Goal: Information Seeking & Learning: Compare options

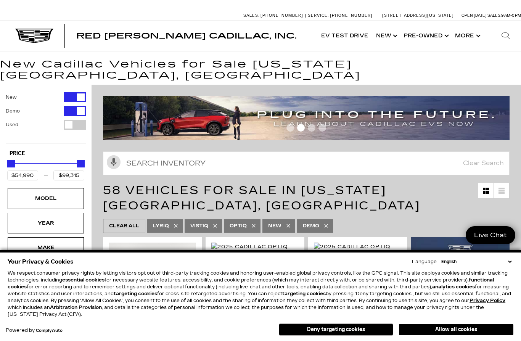
click at [373, 334] on button "Deny targeting cookies" at bounding box center [336, 330] width 115 height 12
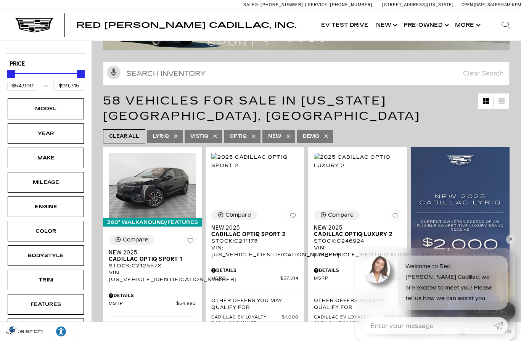
scroll to position [92, 0]
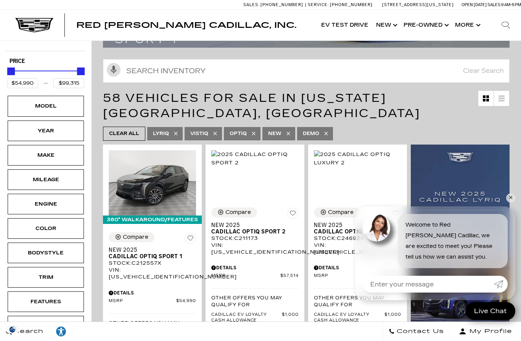
click at [69, 98] on div "Model" at bounding box center [46, 106] width 76 height 21
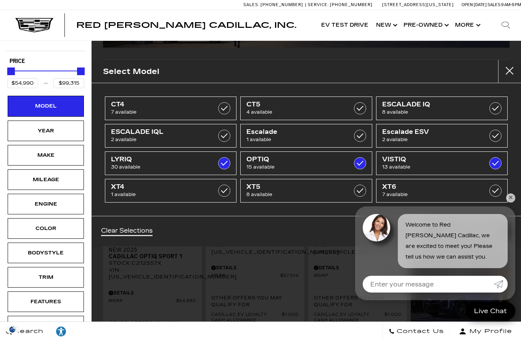
click at [364, 111] on label at bounding box center [360, 108] width 12 height 12
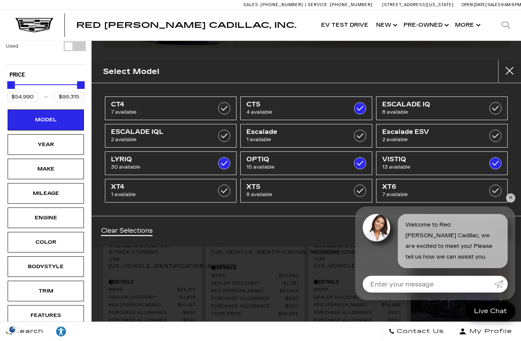
type input "$50,467"
checkbox input "true"
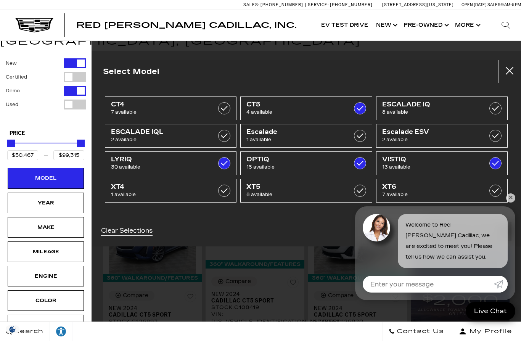
scroll to position [19, 0]
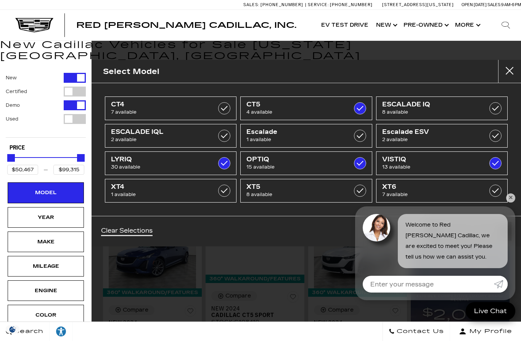
click at [221, 108] on label at bounding box center [224, 108] width 12 height 12
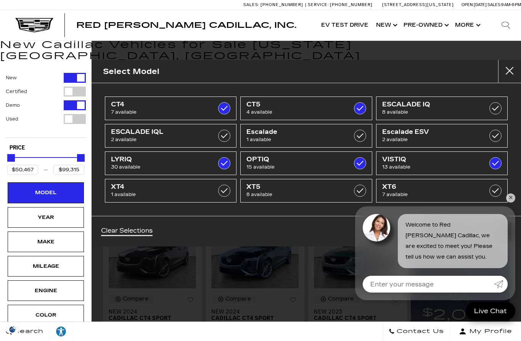
type input "$45,985"
checkbox input "true"
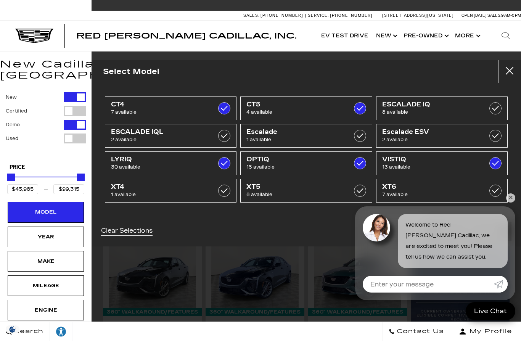
click at [359, 163] on label at bounding box center [360, 163] width 12 height 12
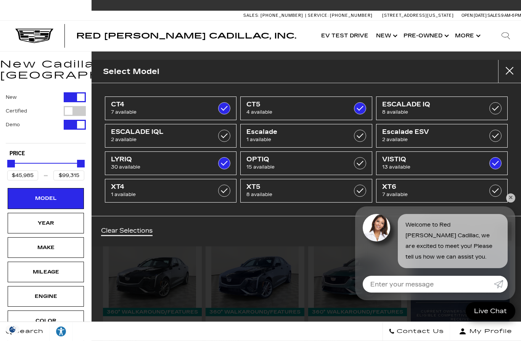
checkbox input "false"
click at [493, 164] on label at bounding box center [496, 163] width 12 height 12
type input "$91,110"
checkbox input "false"
click at [223, 162] on label at bounding box center [224, 163] width 12 height 12
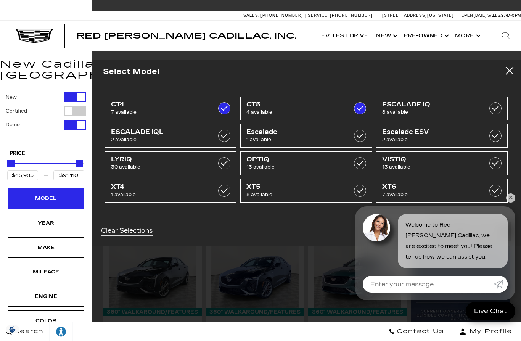
type input "$56,635"
checkbox input "false"
click at [509, 203] on link "✕" at bounding box center [511, 198] width 9 height 9
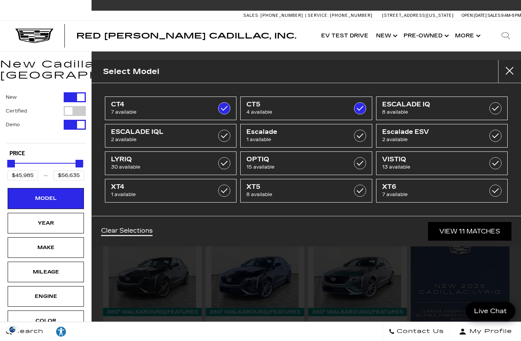
click at [484, 231] on link "View 11 Matches" at bounding box center [470, 231] width 84 height 19
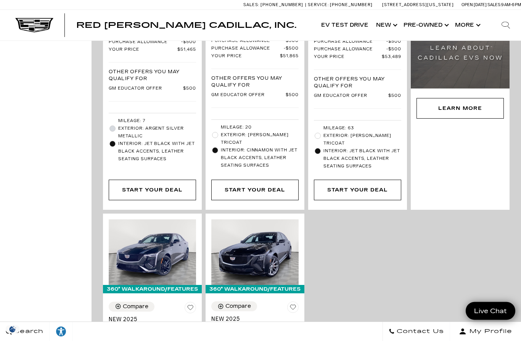
scroll to position [1056, 0]
